Goal: Transaction & Acquisition: Download file/media

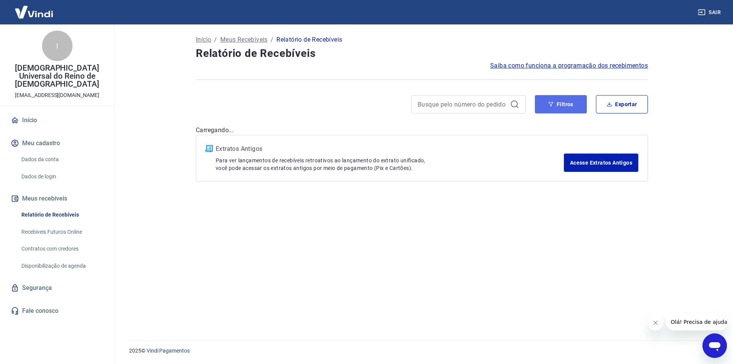
click at [551, 107] on button "Filtros" at bounding box center [561, 104] width 52 height 18
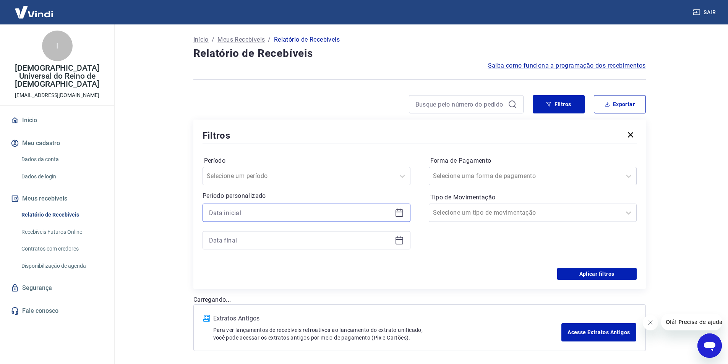
click at [300, 215] on input at bounding box center [300, 212] width 183 height 11
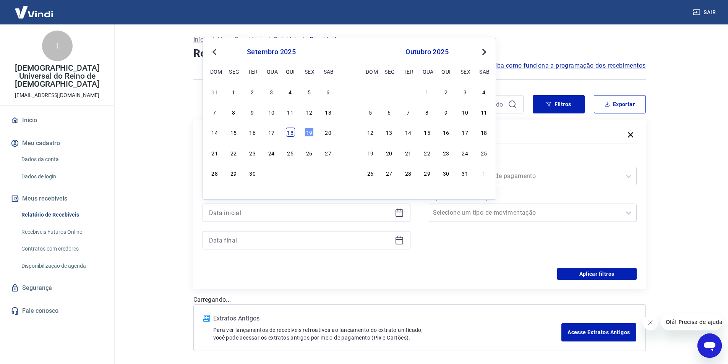
click at [287, 133] on div "18" at bounding box center [290, 132] width 9 height 9
type input "[DATE]"
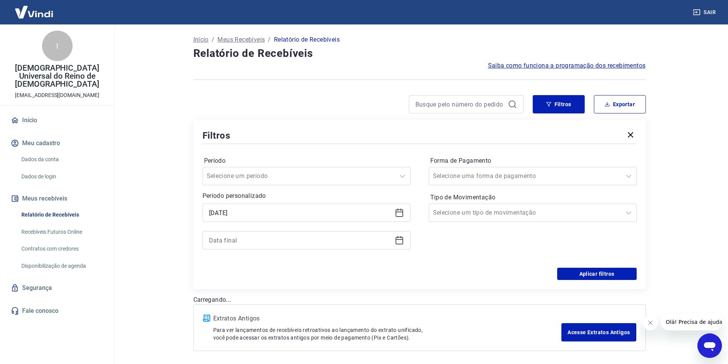
click at [396, 243] on icon at bounding box center [399, 241] width 8 height 8
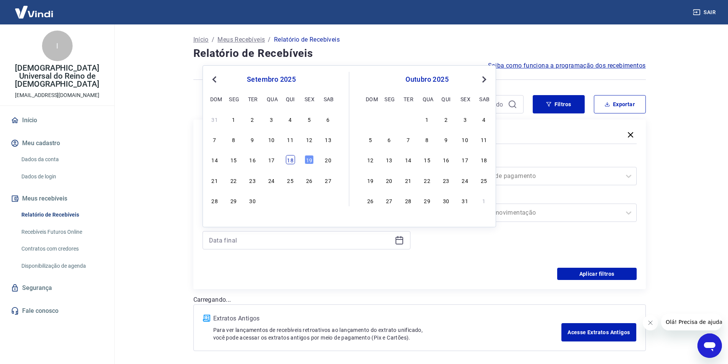
click at [290, 162] on div "18" at bounding box center [290, 159] width 9 height 9
type input "[DATE]"
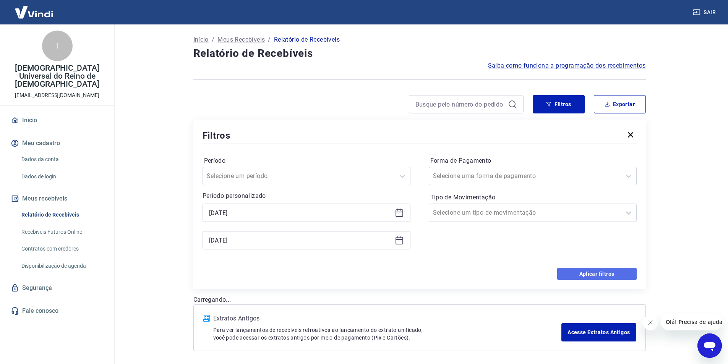
click at [584, 275] on button "Aplicar filtros" at bounding box center [596, 274] width 79 height 12
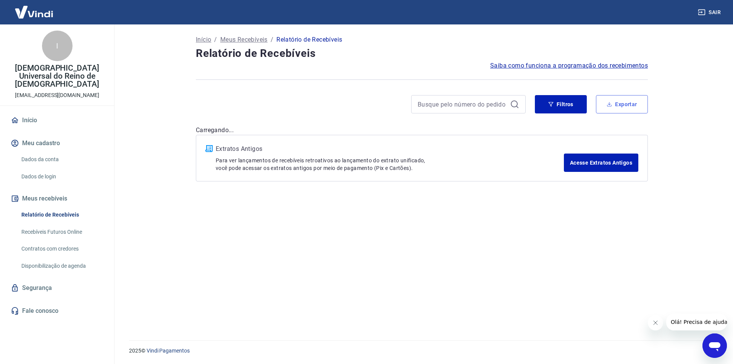
click at [615, 96] on button "Exportar" at bounding box center [622, 104] width 52 height 18
type input "[DATE]"
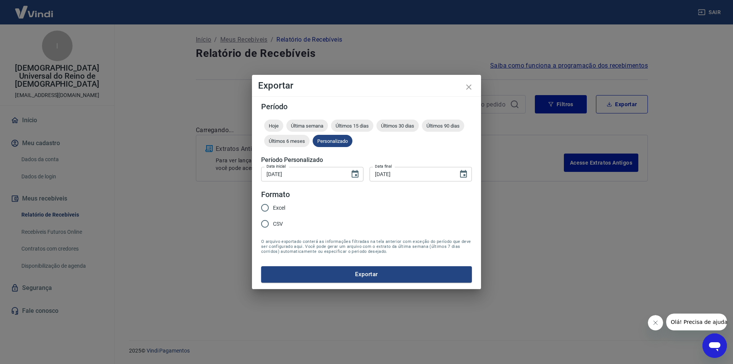
click at [264, 207] on input "Excel" at bounding box center [265, 208] width 16 height 16
radio input "true"
click at [385, 269] on button "Exportar" at bounding box center [366, 274] width 211 height 16
